Goal: Understand process/instructions: Learn how to perform a task or action

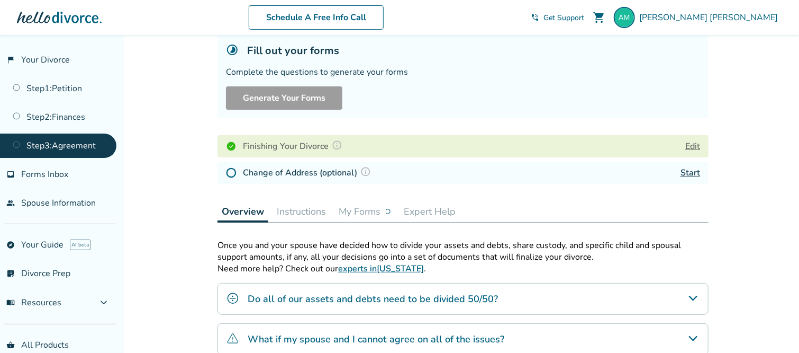
scroll to position [68, 0]
click at [229, 171] on img at bounding box center [231, 172] width 11 height 11
click at [694, 172] on link "Start" at bounding box center [691, 172] width 20 height 12
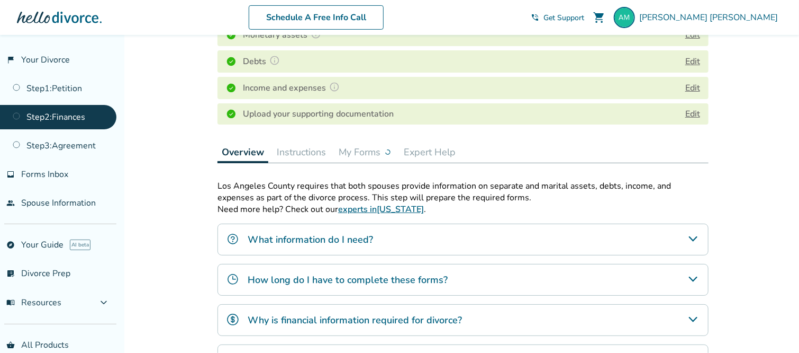
scroll to position [205, 0]
click at [78, 151] on link "Step 3 : Agreement" at bounding box center [58, 145] width 116 height 24
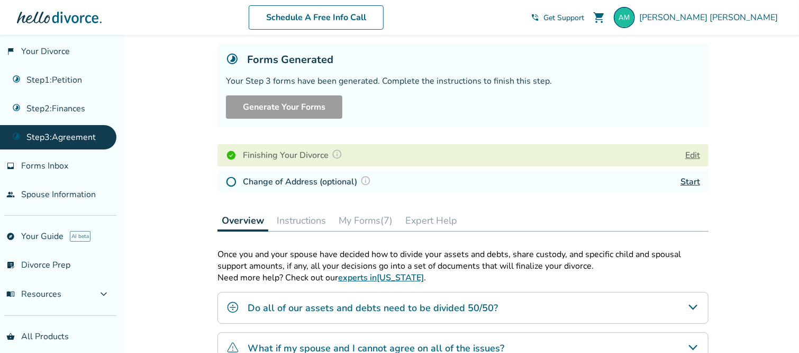
scroll to position [59, 0]
click at [692, 148] on button "Edit" at bounding box center [693, 154] width 15 height 13
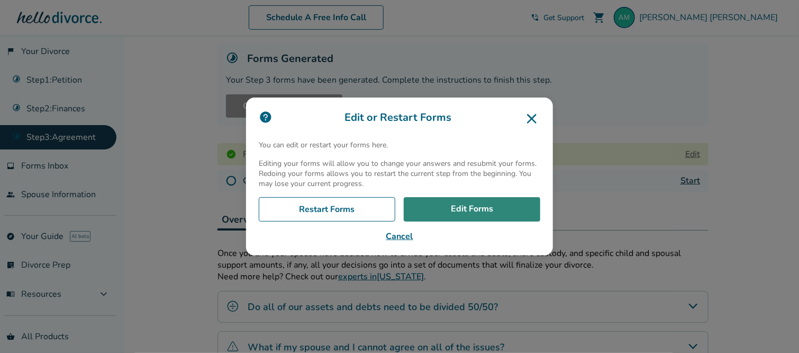
click at [504, 215] on link "Edit Forms" at bounding box center [472, 209] width 137 height 24
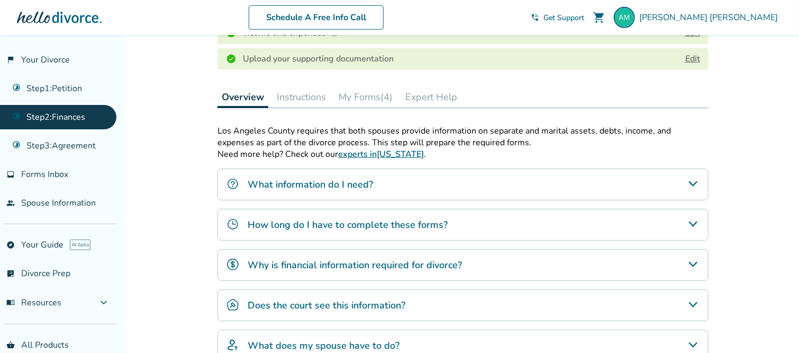
scroll to position [260, 0]
click at [43, 82] on link "Step 1 : Petition" at bounding box center [58, 88] width 116 height 24
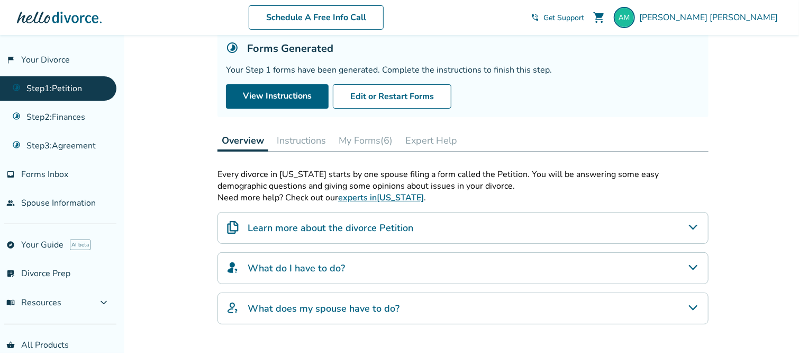
scroll to position [65, 0]
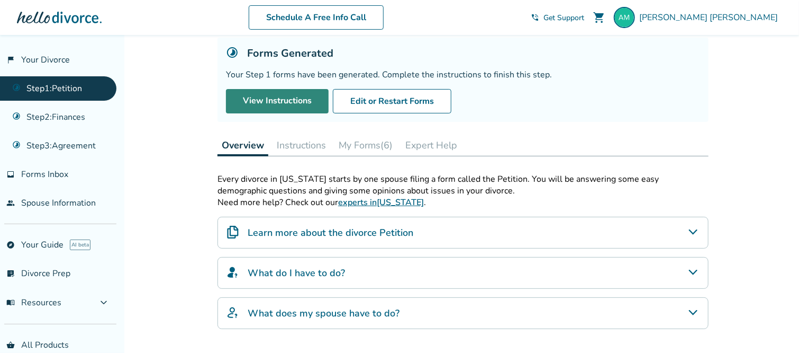
click at [282, 93] on link "View Instructions" at bounding box center [277, 101] width 103 height 24
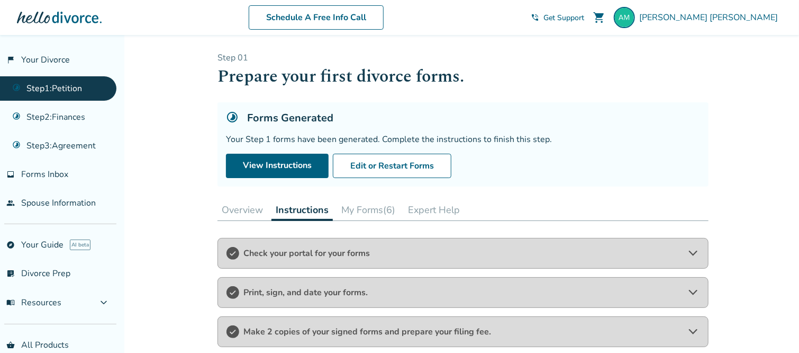
click at [339, 251] on span "Check your portal for your forms" at bounding box center [463, 253] width 439 height 12
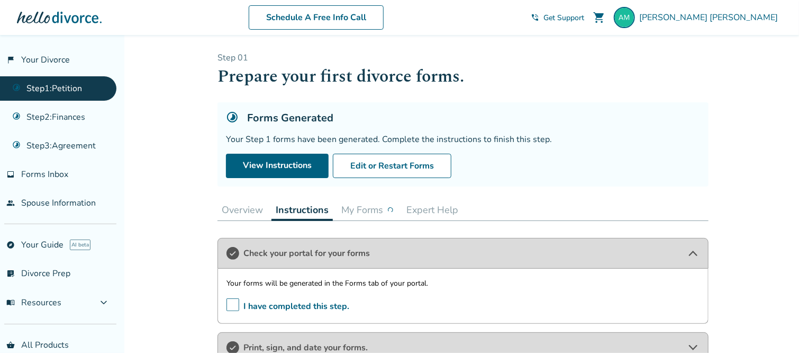
scroll to position [35, 0]
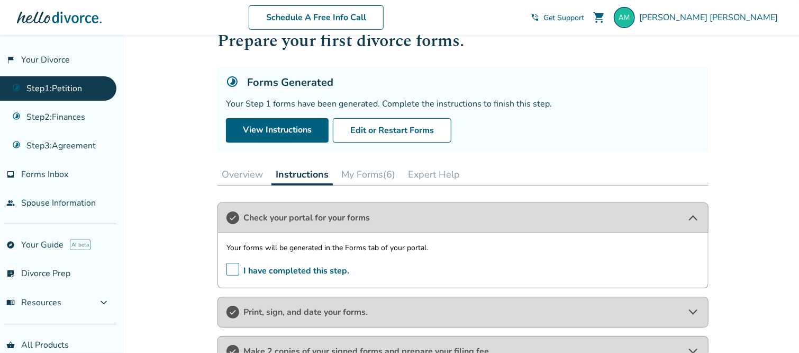
click at [359, 175] on button "My Forms (6)" at bounding box center [368, 174] width 62 height 21
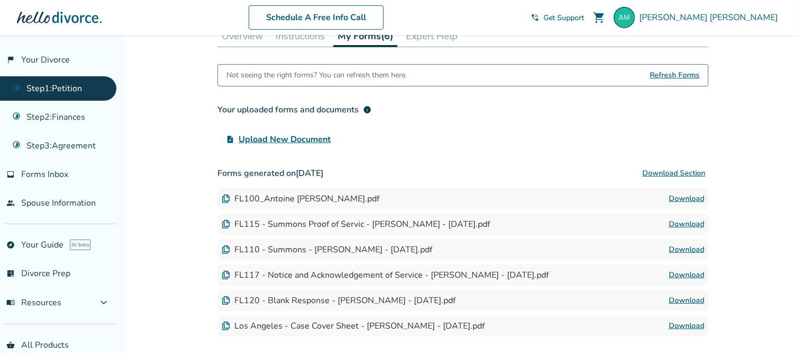
scroll to position [179, 0]
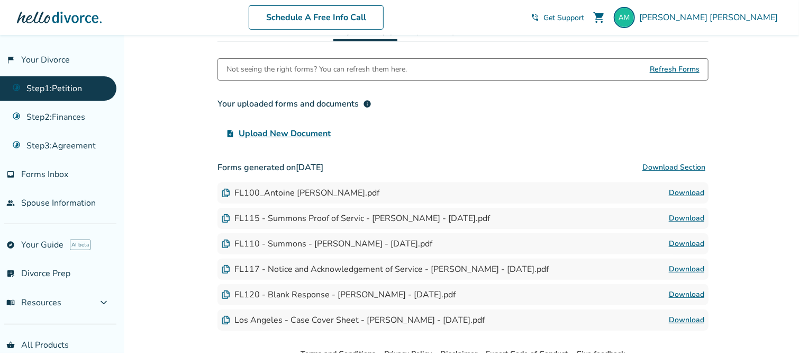
drag, startPoint x: 666, startPoint y: 166, endPoint x: 709, endPoint y: 144, distance: 48.5
click at [709, 144] on div "Step 0 1 Prepare your first divorce forms. Forms Generated Your Step 1 forms ha…" at bounding box center [463, 101] width 508 height 492
click at [659, 170] on button "Download Section" at bounding box center [674, 167] width 69 height 21
click at [734, 107] on div "Added to cart Step 0 1 Prepare your first divorce forms. Forms Generated Your S…" at bounding box center [399, 138] width 799 height 566
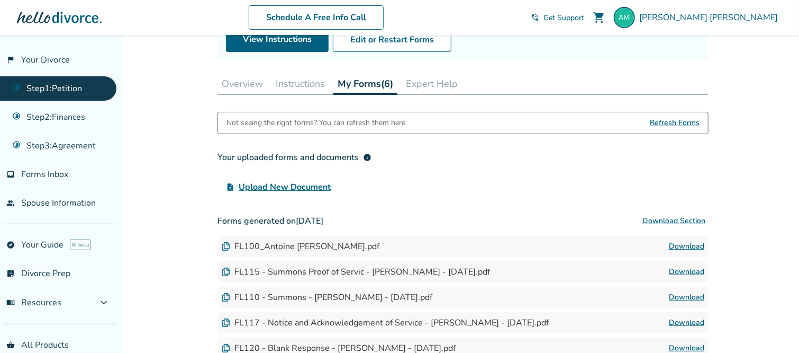
scroll to position [122, 0]
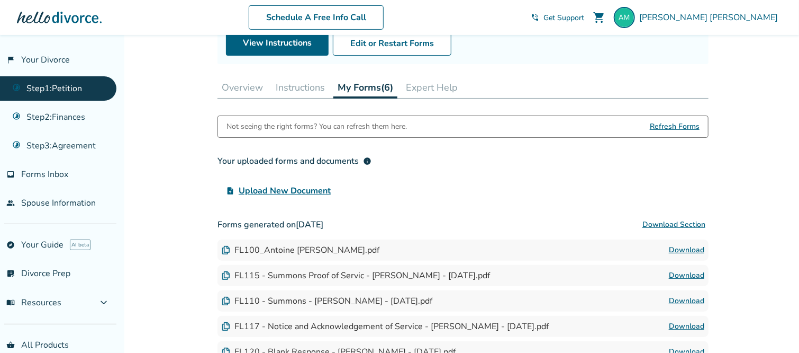
click at [291, 85] on button "Instructions" at bounding box center [301, 87] width 58 height 21
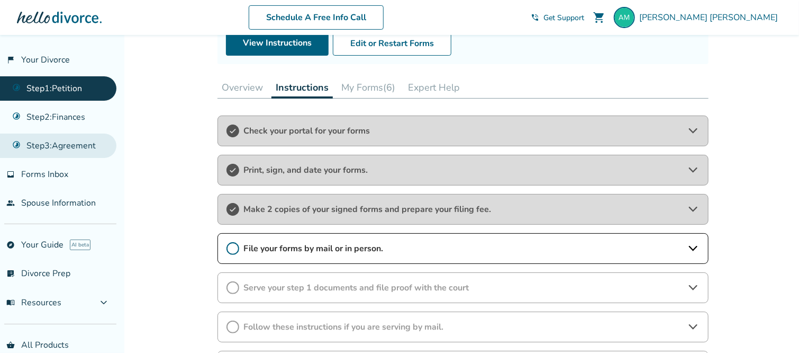
click at [93, 142] on link "Step 3 : Agreement" at bounding box center [58, 145] width 116 height 24
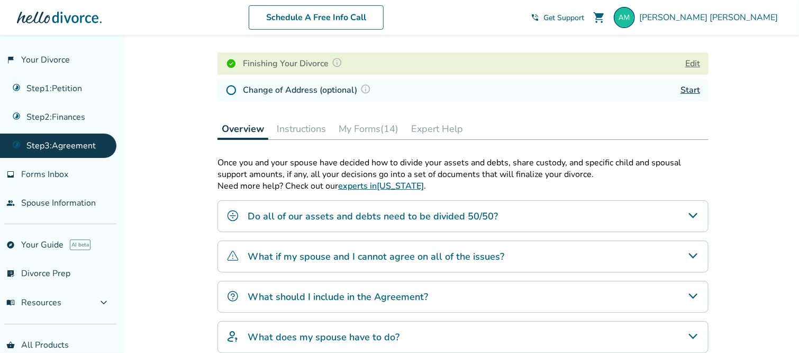
scroll to position [149, 0]
click at [382, 124] on button "My Forms (14)" at bounding box center [369, 129] width 68 height 21
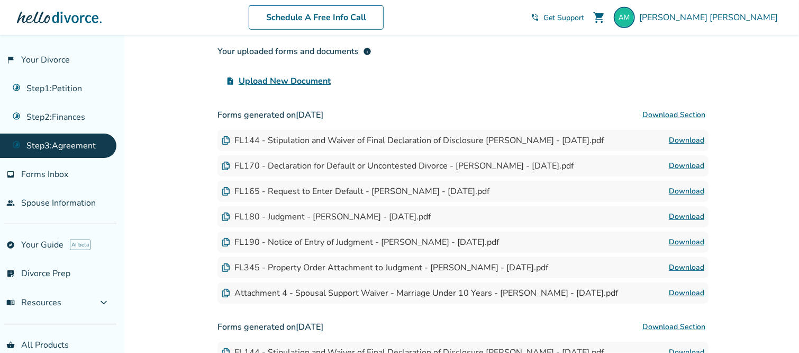
scroll to position [300, 0]
click at [665, 115] on button "Download Section" at bounding box center [674, 115] width 69 height 21
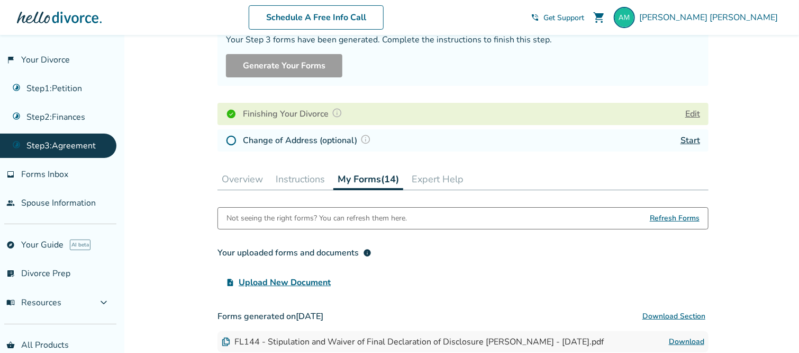
scroll to position [0, 0]
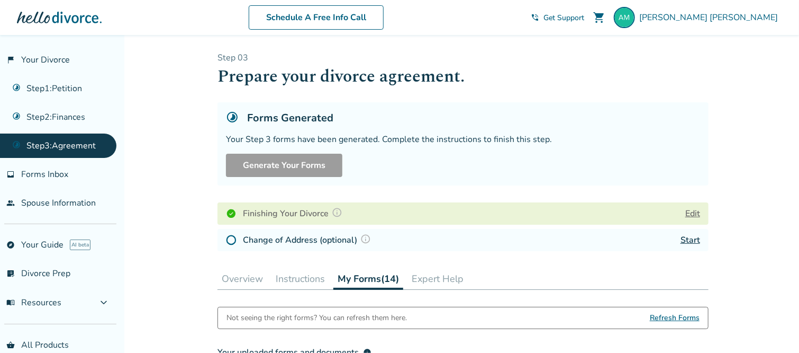
click at [286, 277] on button "Instructions" at bounding box center [301, 278] width 58 height 21
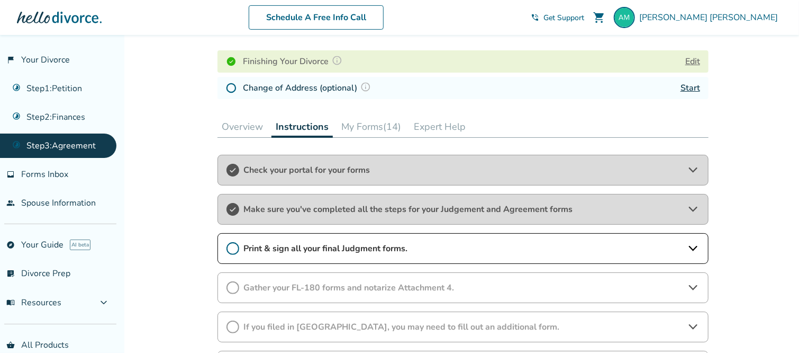
scroll to position [152, 0]
click at [293, 170] on span "Check your portal for your forms" at bounding box center [463, 170] width 439 height 12
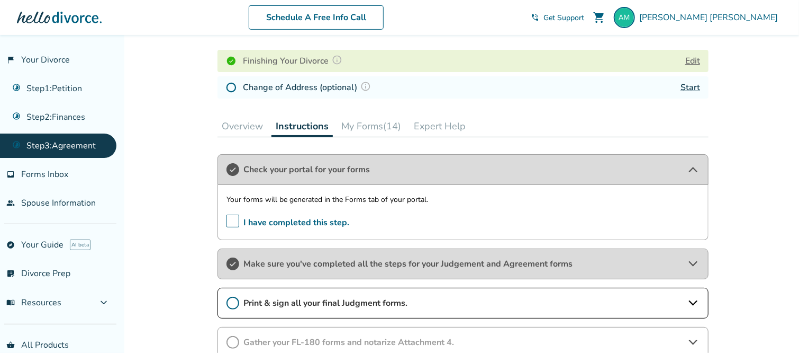
click at [318, 269] on div "Make sure you've completed all the steps for your Judgement and Agreement forms" at bounding box center [463, 263] width 491 height 31
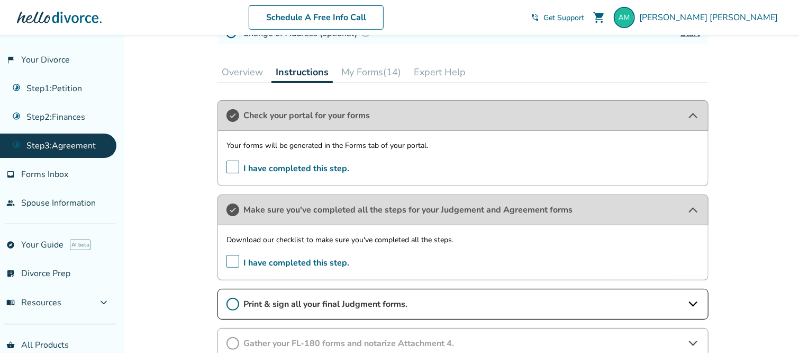
scroll to position [210, 0]
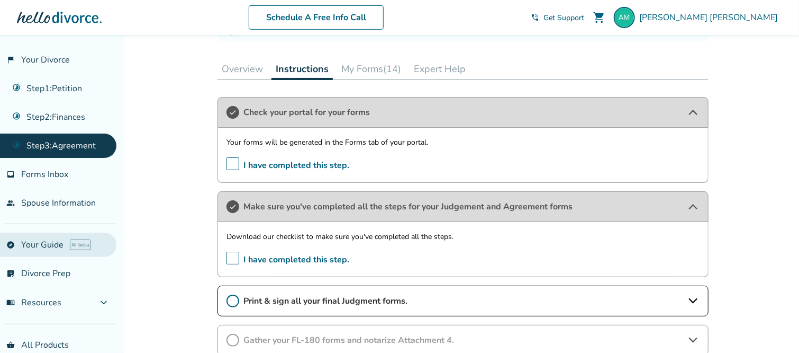
click at [52, 242] on link "explore Your Guide AI beta" at bounding box center [58, 244] width 116 height 24
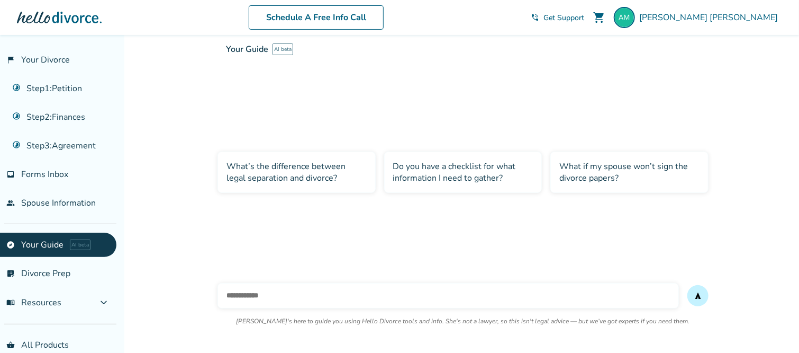
scroll to position [35, 0]
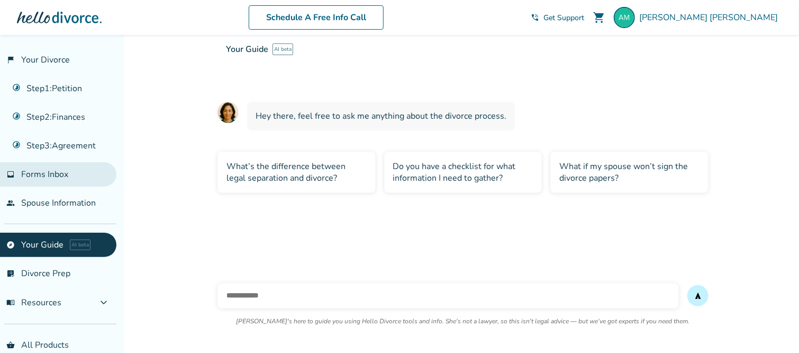
click at [61, 172] on span "Forms Inbox" at bounding box center [44, 174] width 47 height 12
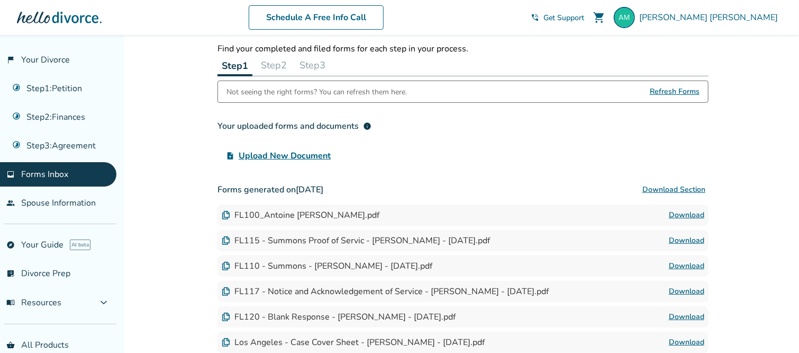
click at [61, 129] on ul "Step 1 : Petition Step 2 : Finances Step 3 : Agreement" at bounding box center [58, 115] width 116 height 86
click at [67, 150] on link "Step 3 : Agreement" at bounding box center [58, 145] width 116 height 24
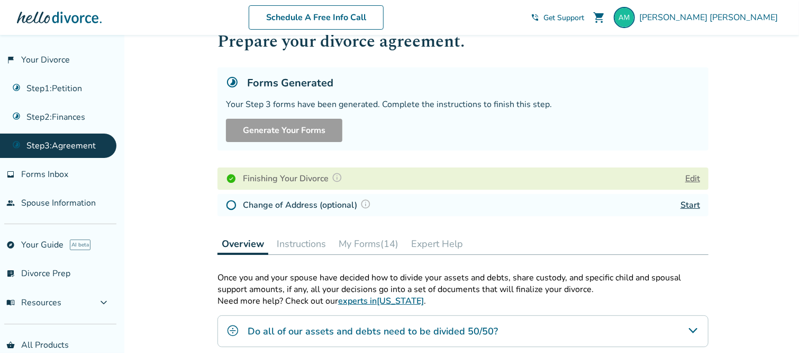
scroll to position [107, 0]
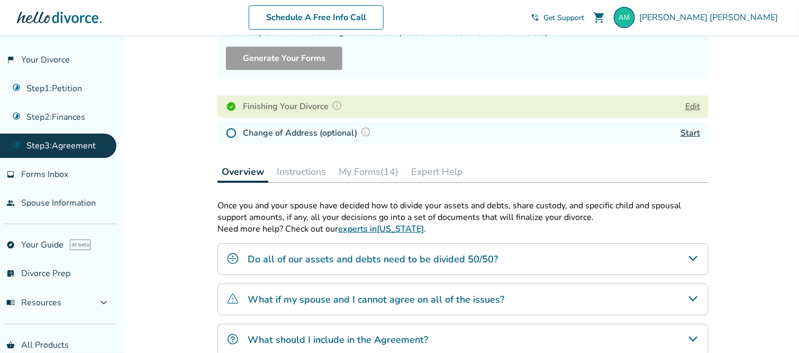
click at [285, 173] on button "Instructions" at bounding box center [302, 171] width 58 height 21
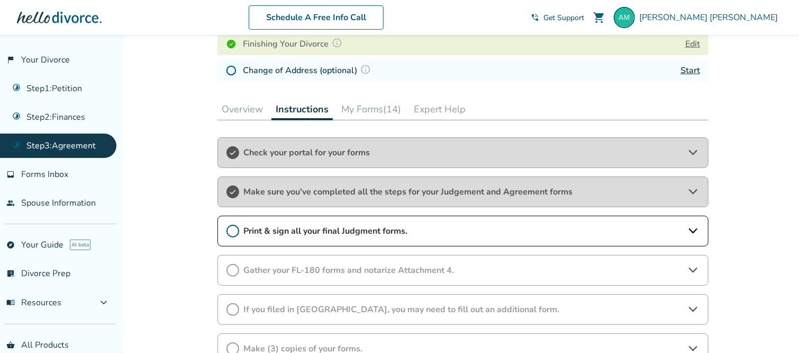
scroll to position [173, 0]
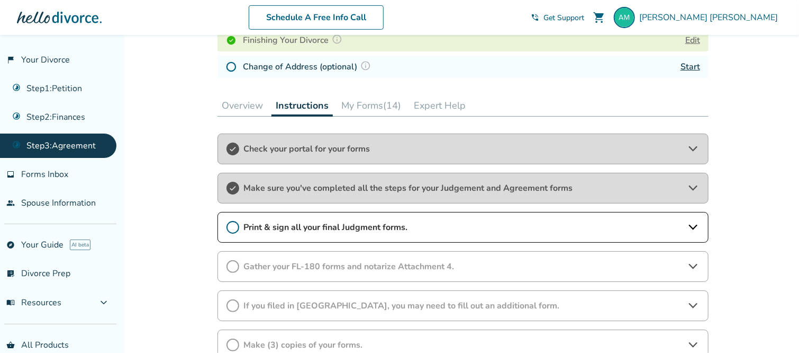
click at [292, 231] on span "Print & sign all your final Judgment forms." at bounding box center [463, 227] width 439 height 12
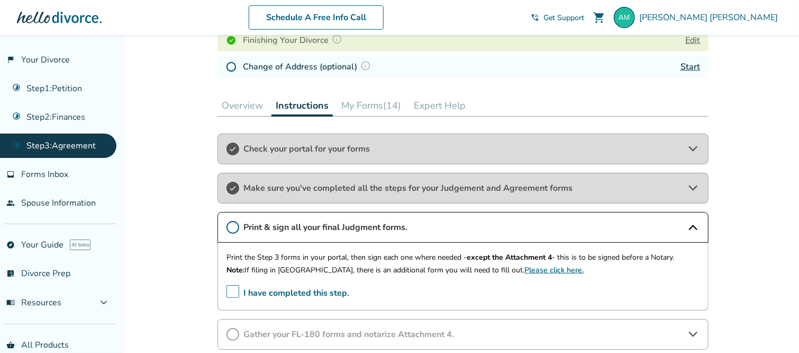
click at [344, 264] on p "Note: If filing in [GEOGRAPHIC_DATA], there is an additional form you will need…" at bounding box center [463, 270] width 473 height 13
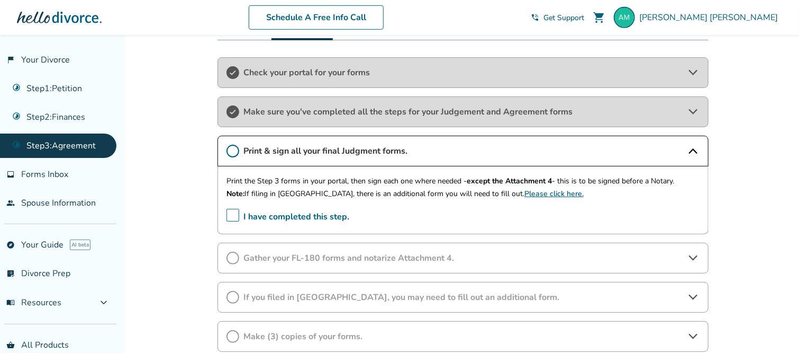
click at [230, 209] on span "I have completed this step." at bounding box center [288, 217] width 123 height 16
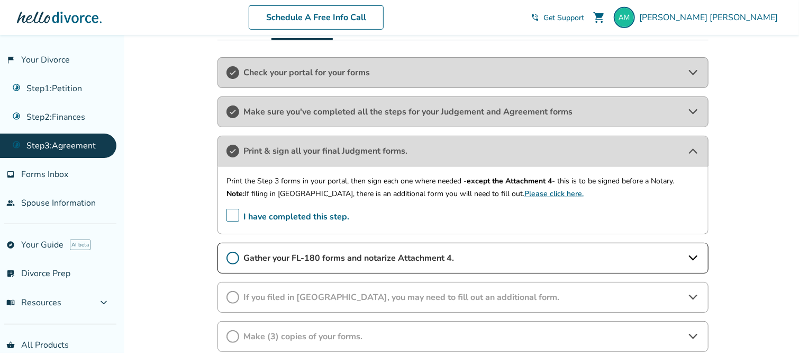
click at [230, 209] on span "I have completed this step." at bounding box center [288, 217] width 123 height 16
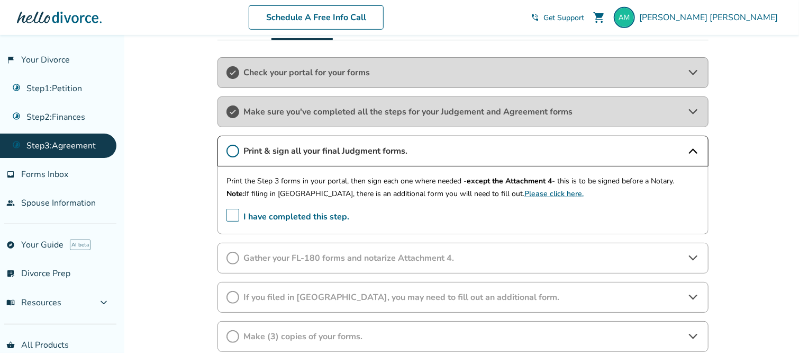
drag, startPoint x: 307, startPoint y: 273, endPoint x: 324, endPoint y: 249, distance: 29.2
click at [324, 249] on div "Check your portal for your forms Make sure you've completed all the steps for y…" at bounding box center [463, 282] width 491 height 451
click at [324, 249] on div "Gather your FL-180 forms and notarize Attachment 4." at bounding box center [463, 257] width 491 height 31
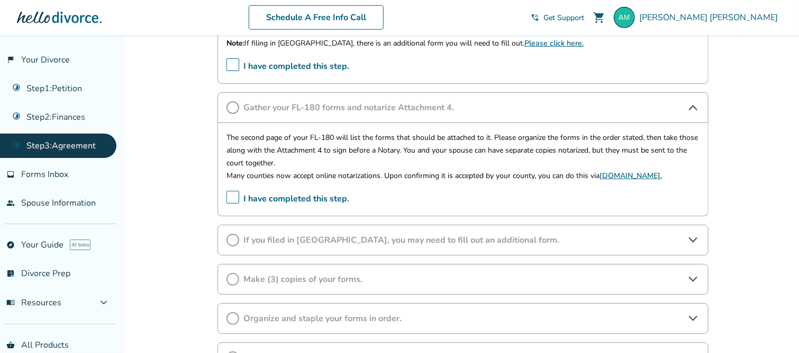
scroll to position [413, 0]
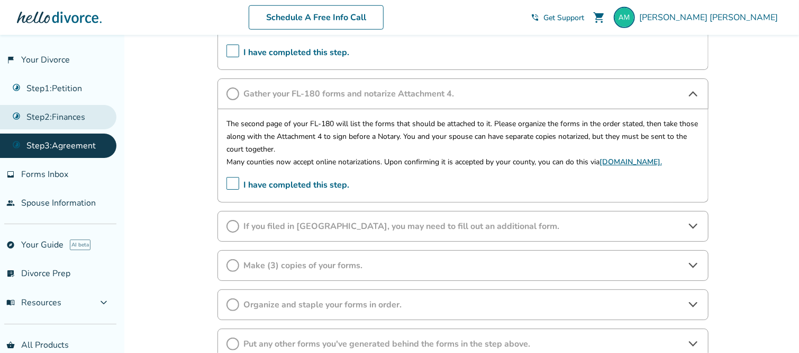
click at [64, 114] on link "Step 2 : Finances" at bounding box center [58, 117] width 116 height 24
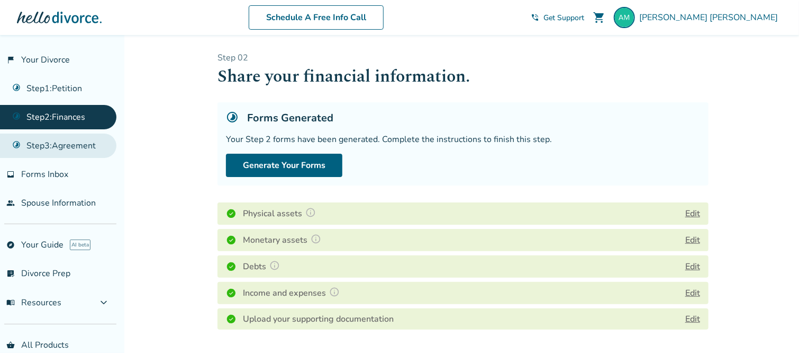
click at [60, 147] on link "Step 3 : Agreement" at bounding box center [58, 145] width 116 height 24
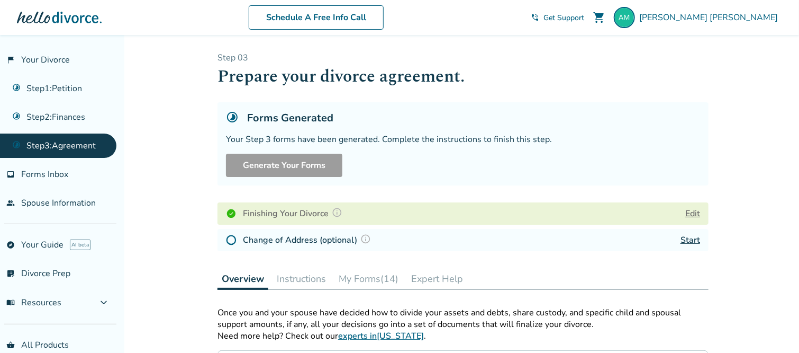
click at [382, 278] on button "My Forms (14)" at bounding box center [369, 278] width 68 height 21
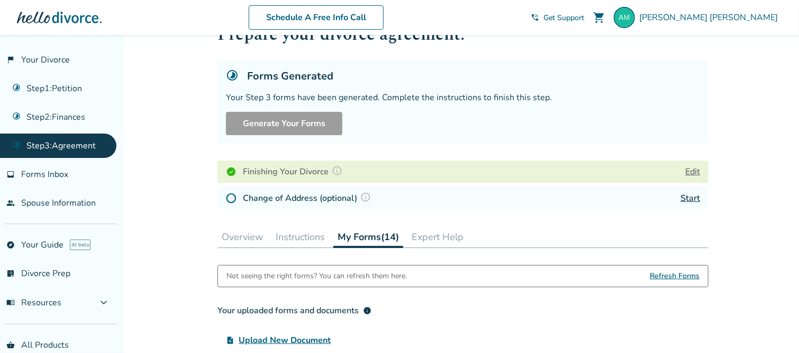
scroll to position [41, 0]
click at [76, 165] on link "inbox Forms Inbox" at bounding box center [58, 174] width 116 height 24
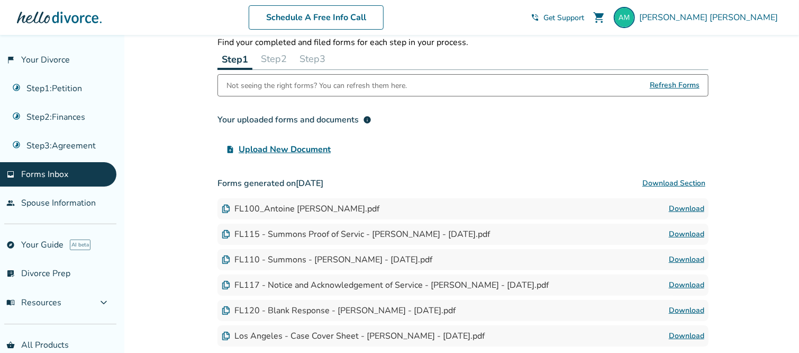
click at [91, 132] on ul "Step 1 : Petition Step 2 : Finances Step 3 : Agreement" at bounding box center [58, 115] width 116 height 86
click at [75, 155] on link "Step 3 : Agreement" at bounding box center [58, 145] width 116 height 24
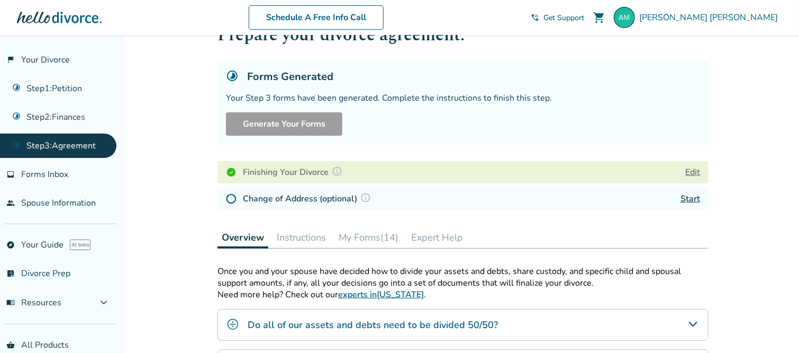
click at [284, 237] on button "Instructions" at bounding box center [302, 237] width 58 height 21
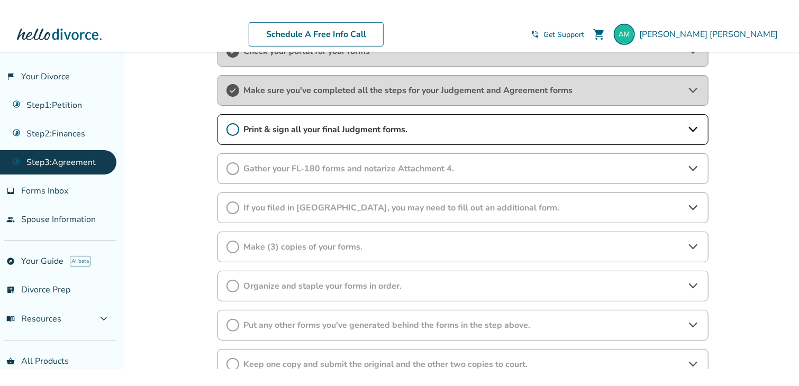
scroll to position [289, 0]
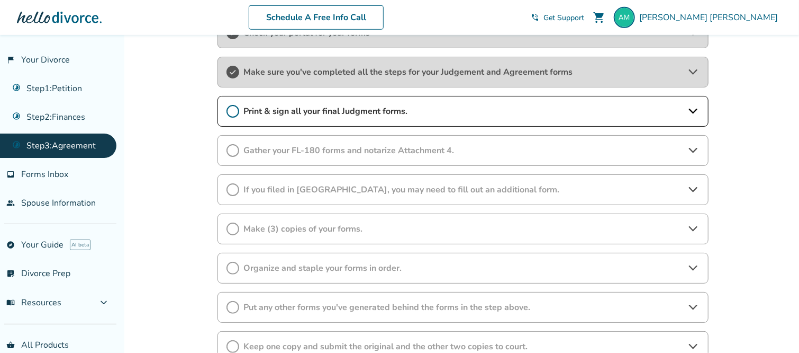
click at [232, 150] on icon at bounding box center [233, 150] width 13 height 13
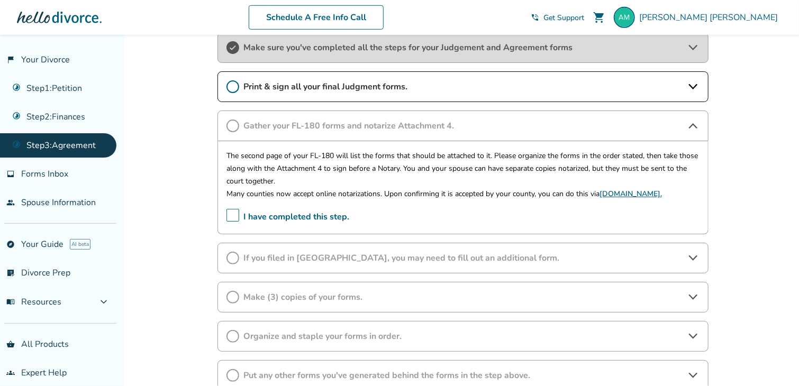
scroll to position [313, 0]
click at [402, 253] on span "If you filed in [GEOGRAPHIC_DATA], you may need to fill out an additional form." at bounding box center [463, 259] width 439 height 12
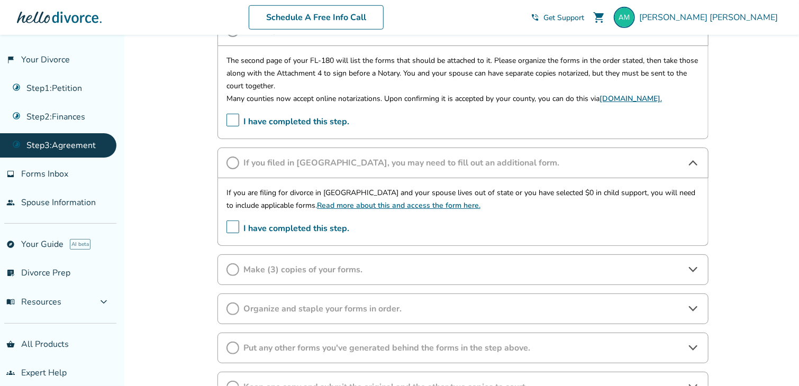
scroll to position [411, 0]
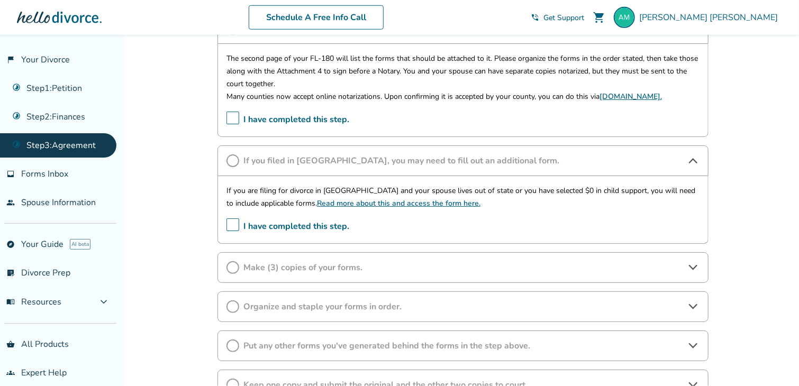
click at [320, 253] on div "Make (3) copies of your forms." at bounding box center [463, 268] width 491 height 31
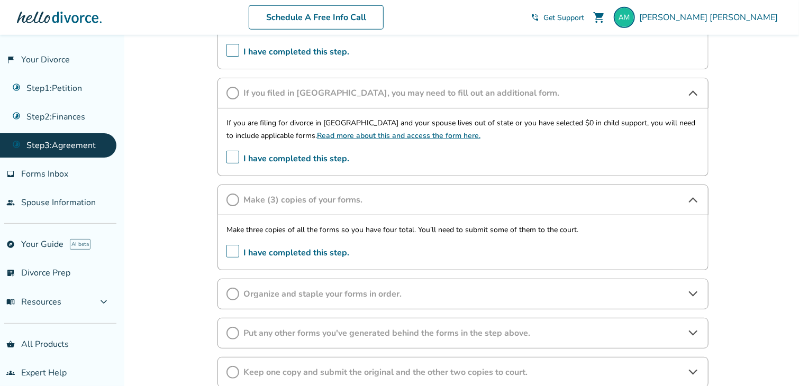
scroll to position [489, 0]
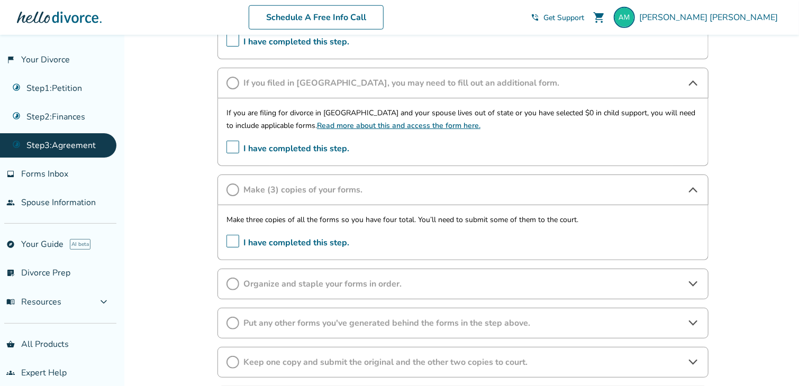
click at [185, 202] on div "Added to cart Step 0 3 Prepare your divorce agreement. Forms Generated Your Ste…" at bounding box center [399, 27] width 799 height 962
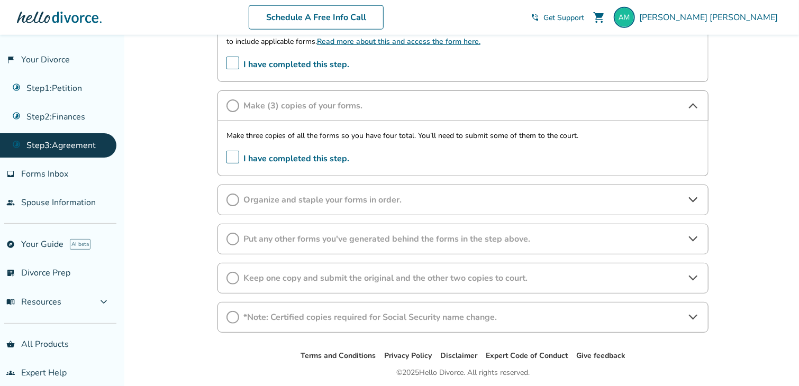
scroll to position [573, 0]
click at [364, 195] on span "Organize and staple your forms in order." at bounding box center [463, 200] width 439 height 12
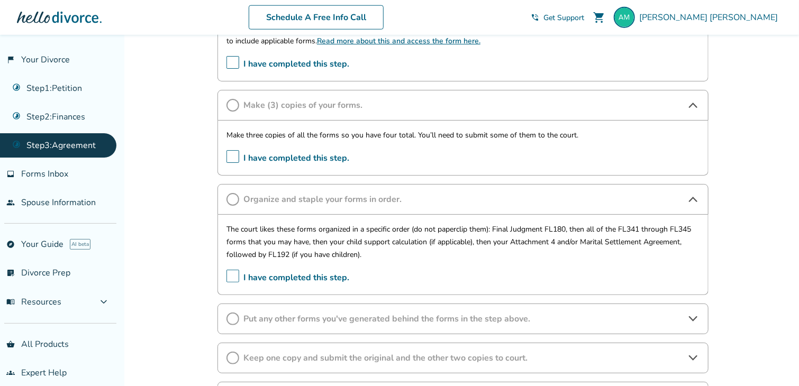
click at [508, 326] on div "Put any other forms you've generated behind the forms in the step above." at bounding box center [463, 319] width 491 height 31
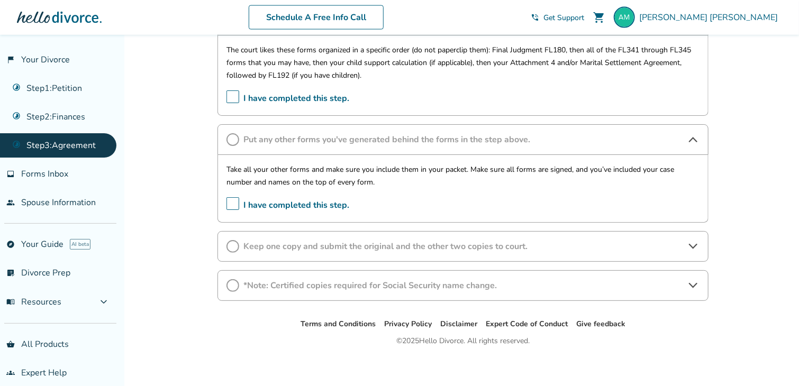
scroll to position [756, 0]
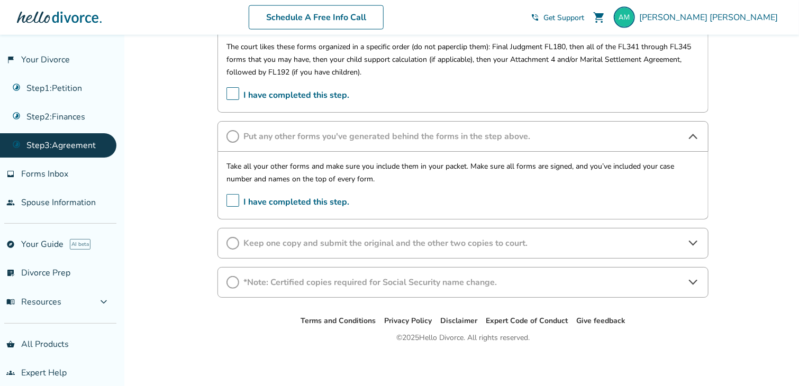
click at [447, 248] on div "Keep one copy and submit the original and the other two copies to court." at bounding box center [463, 243] width 491 height 31
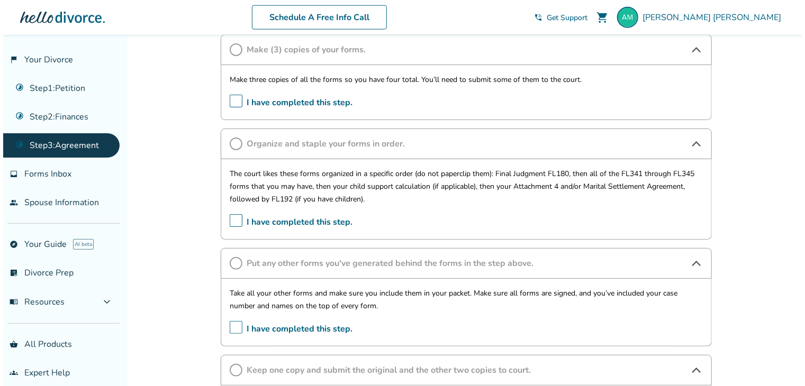
scroll to position [625, 0]
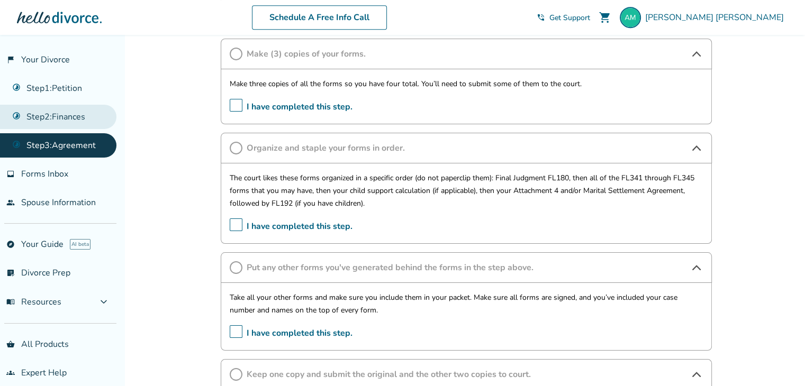
click at [80, 115] on link "Step 2 : Finances" at bounding box center [58, 117] width 116 height 24
